Goal: Information Seeking & Learning: Compare options

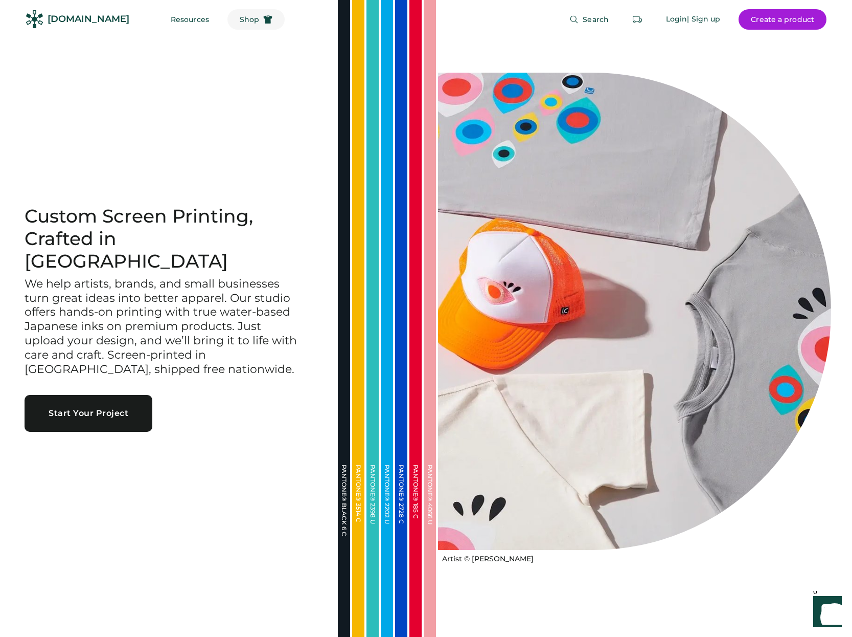
click at [240, 22] on span "Shop" at bounding box center [249, 19] width 19 height 7
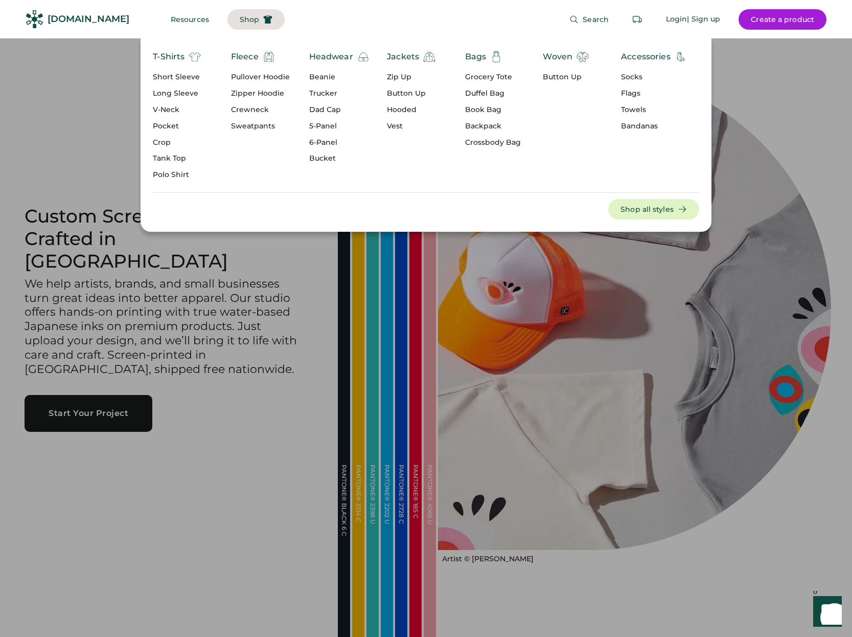
click at [254, 109] on div "Crewneck" at bounding box center [260, 110] width 59 height 10
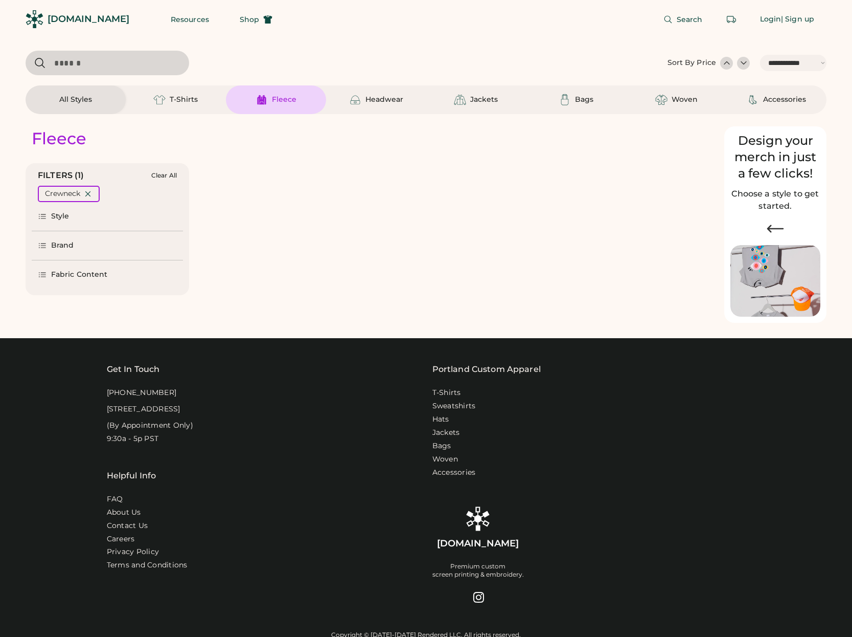
select select "*****"
select select "*"
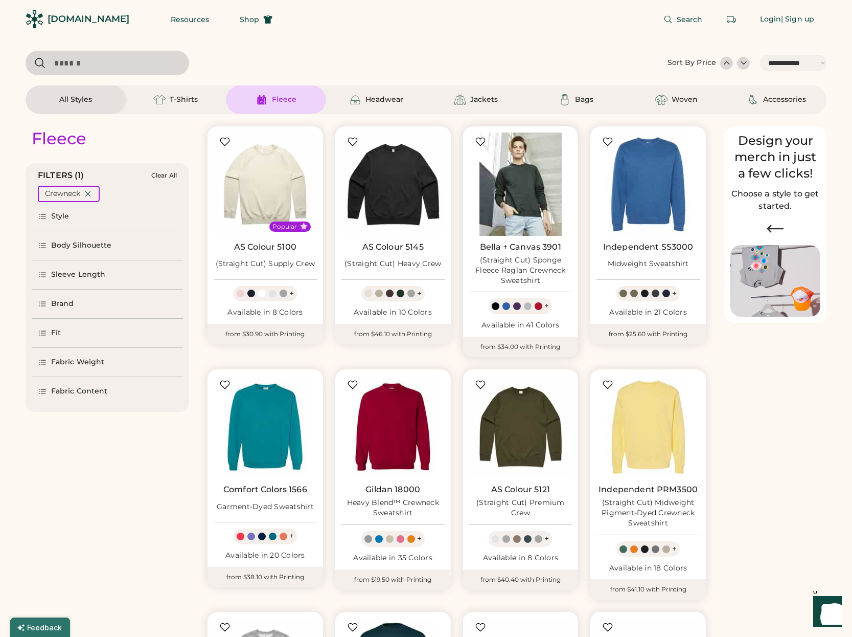
click at [515, 200] on img at bounding box center [520, 183] width 103 height 103
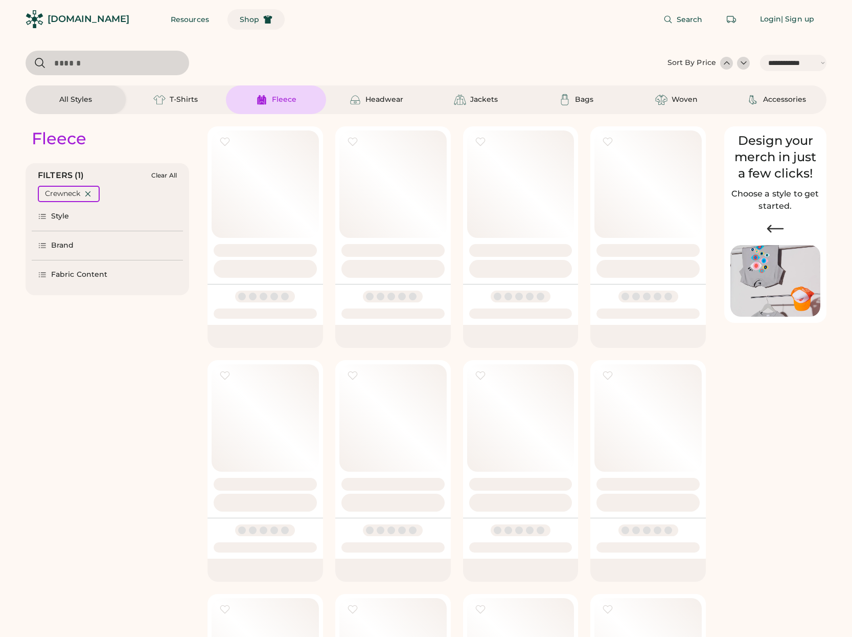
select select "*****"
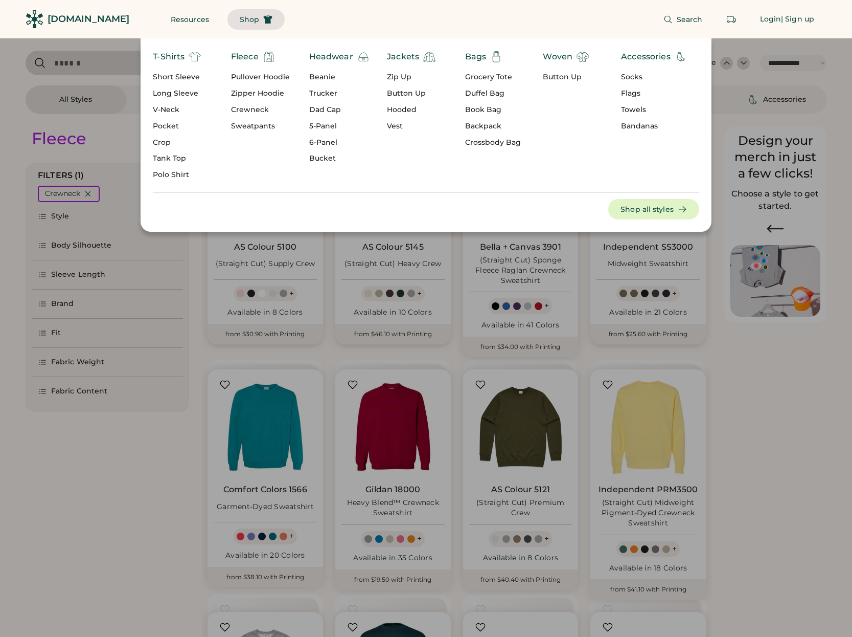
click at [276, 76] on div "Pullover Hoodie" at bounding box center [260, 77] width 59 height 10
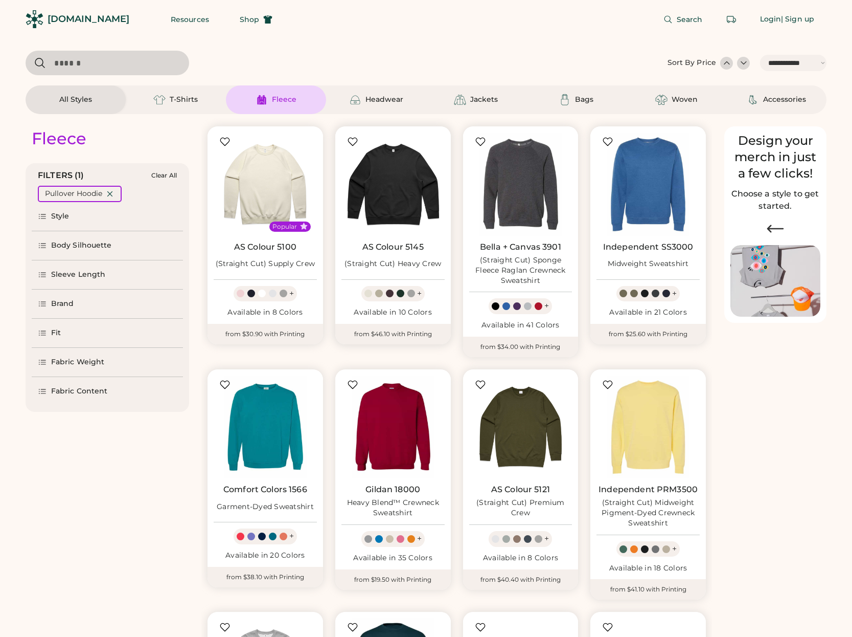
select select "*"
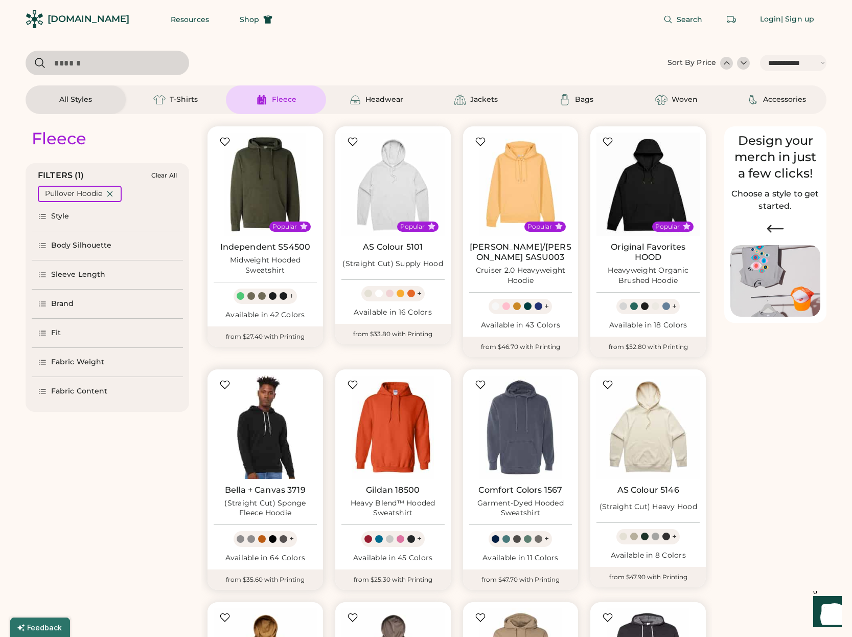
click at [256, 433] on img at bounding box center [265, 426] width 103 height 103
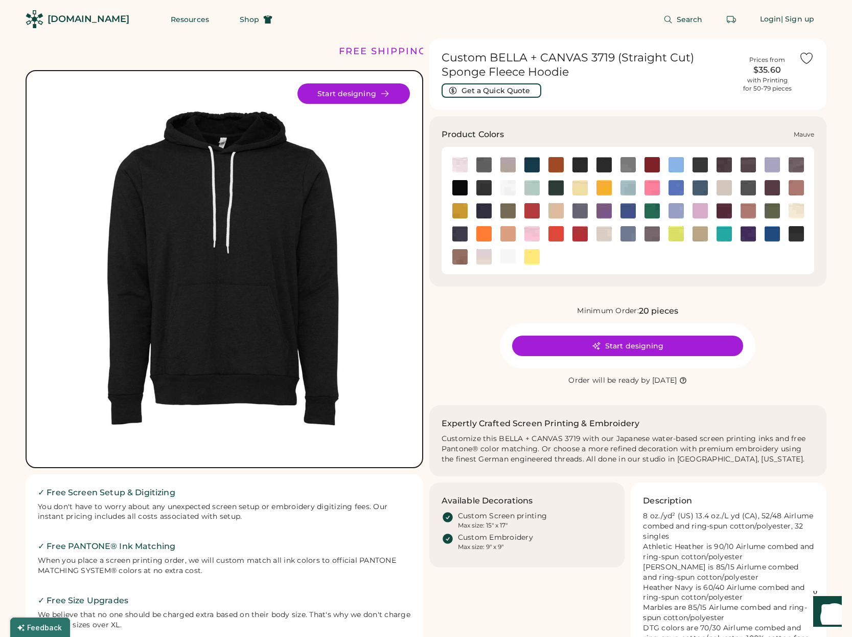
click at [748, 209] on img at bounding box center [748, 210] width 15 height 15
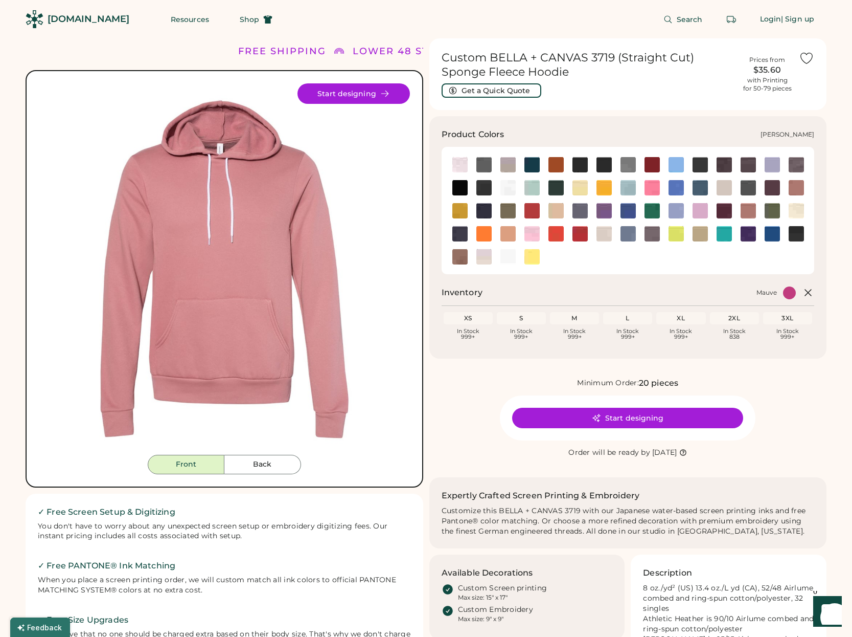
click at [800, 191] on img at bounding box center [796, 187] width 15 height 15
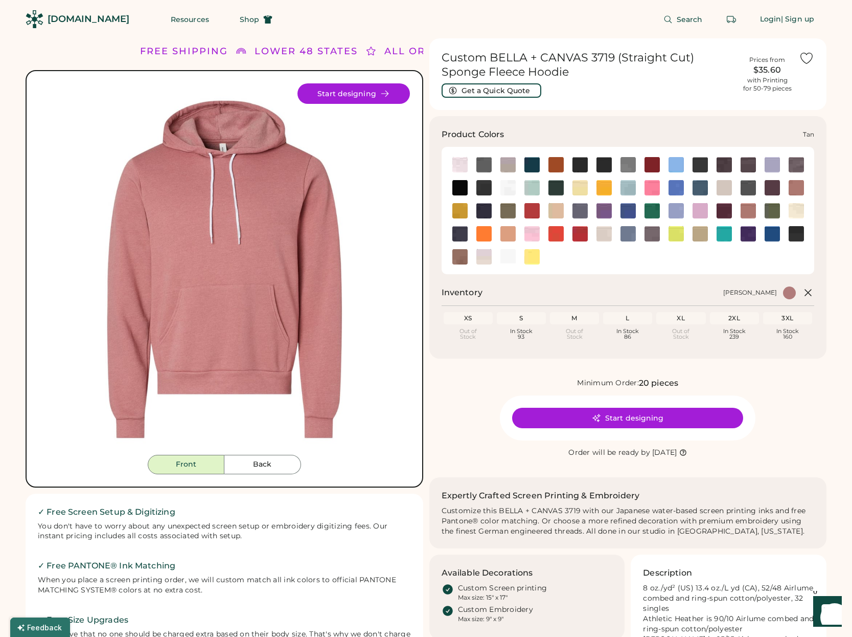
click at [702, 230] on img at bounding box center [700, 233] width 15 height 15
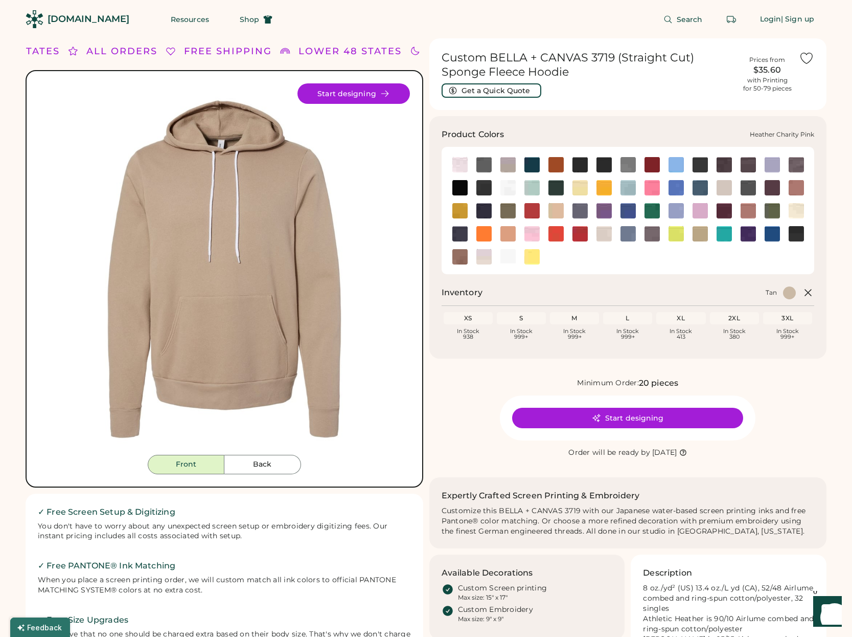
click at [655, 189] on img at bounding box center [652, 187] width 15 height 15
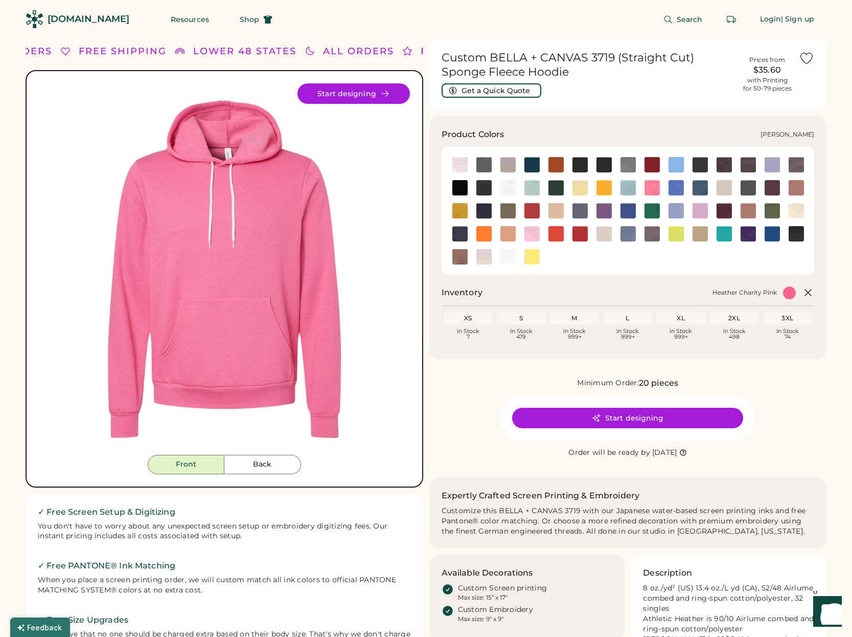
click at [511, 211] on img at bounding box center [508, 210] width 15 height 15
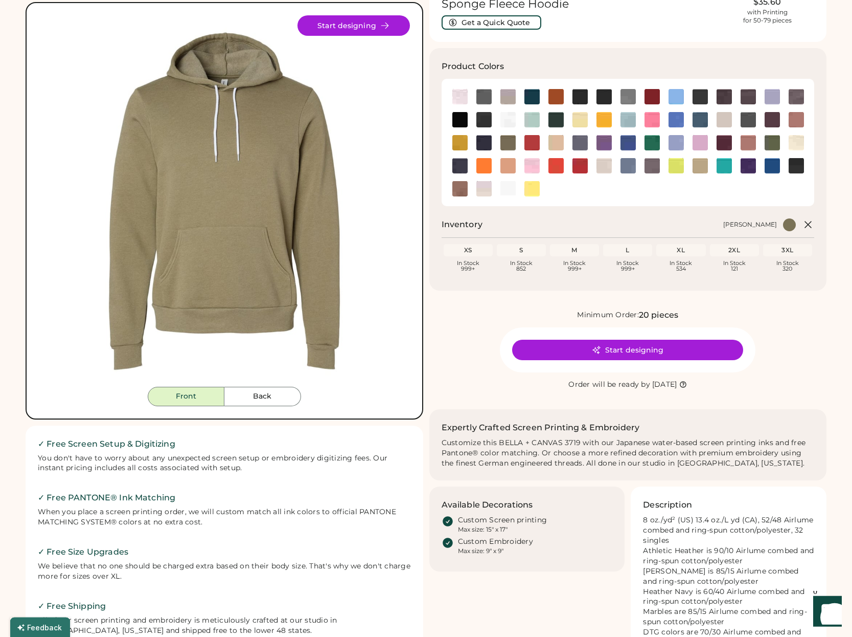
scroll to position [52, 0]
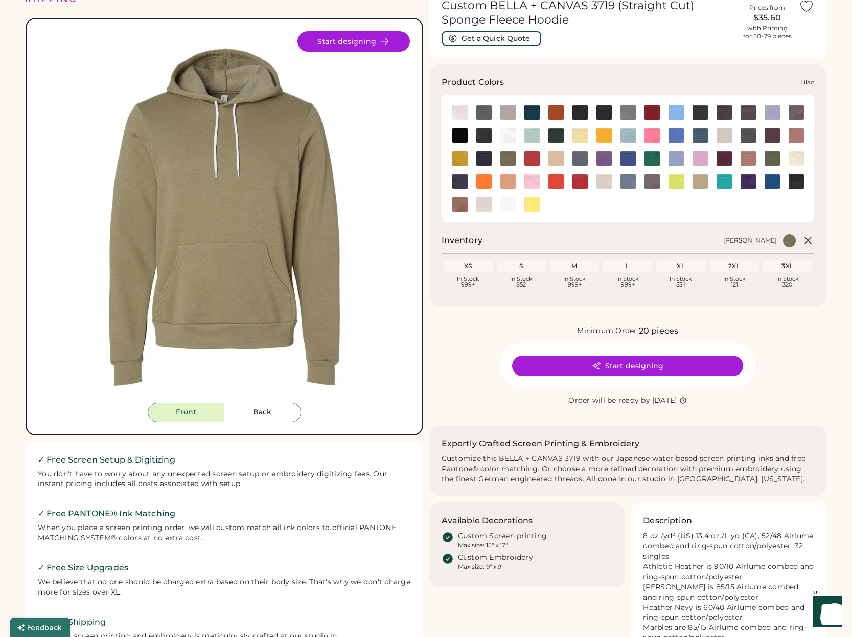
click at [702, 157] on img at bounding box center [700, 158] width 15 height 15
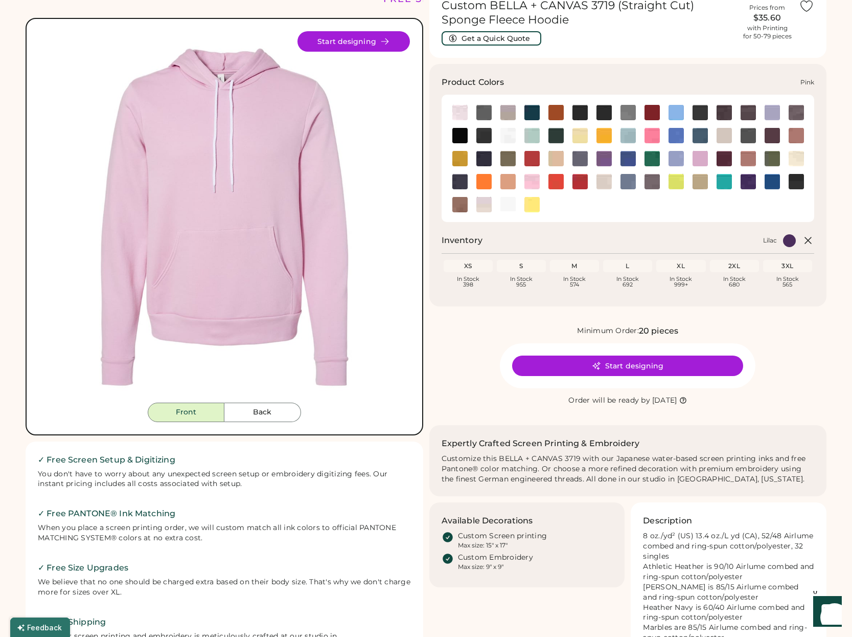
click at [531, 184] on img at bounding box center [532, 181] width 15 height 15
